Goal: Navigation & Orientation: Find specific page/section

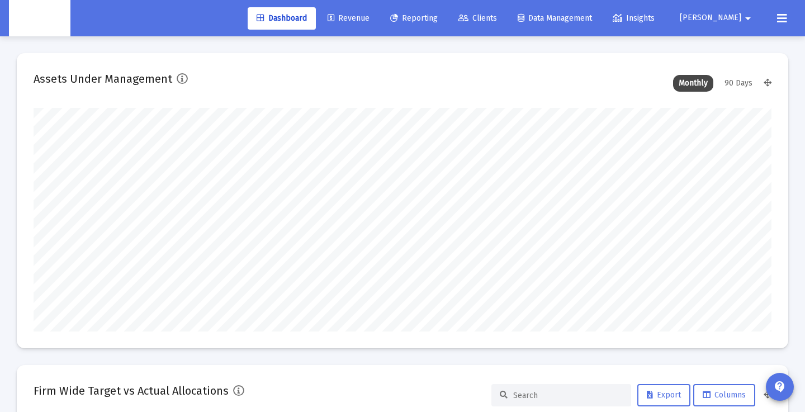
scroll to position [224, 397]
type input "2025-10-06"
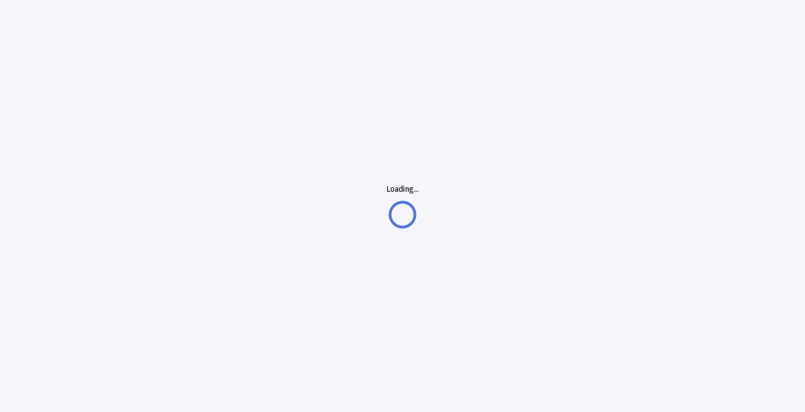
click at [315, 70] on div "Loading..." at bounding box center [402, 206] width 805 height 412
